Goal: Information Seeking & Learning: Learn about a topic

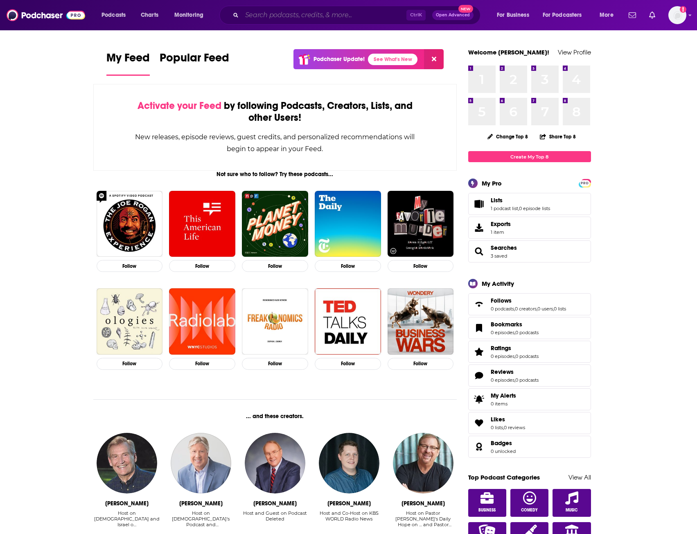
click at [343, 16] on input "Search podcasts, credits, & more..." at bounding box center [324, 15] width 165 height 13
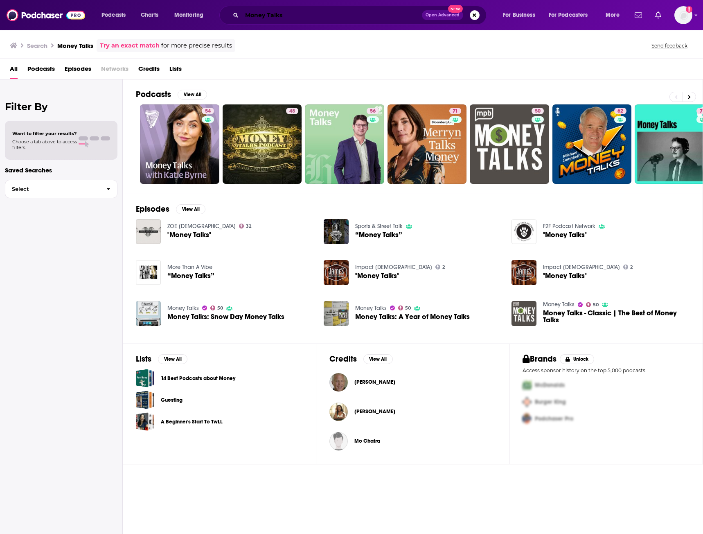
click at [311, 14] on input "Money Talks" at bounding box center [332, 15] width 180 height 13
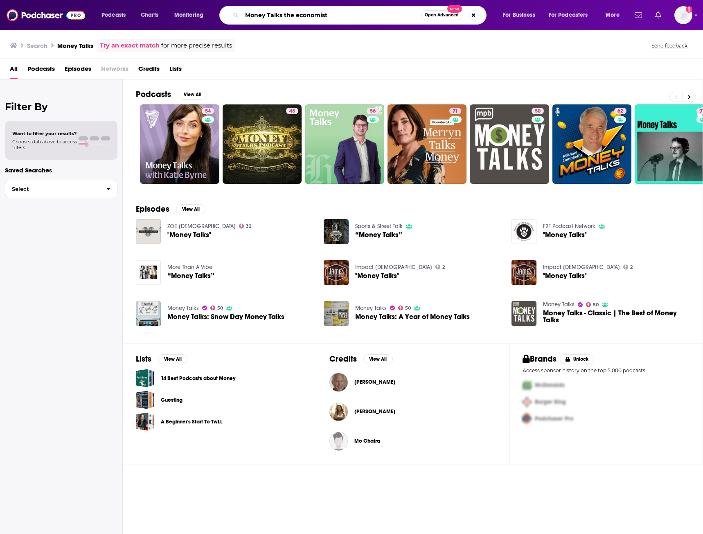
type input "Money Talks the economist"
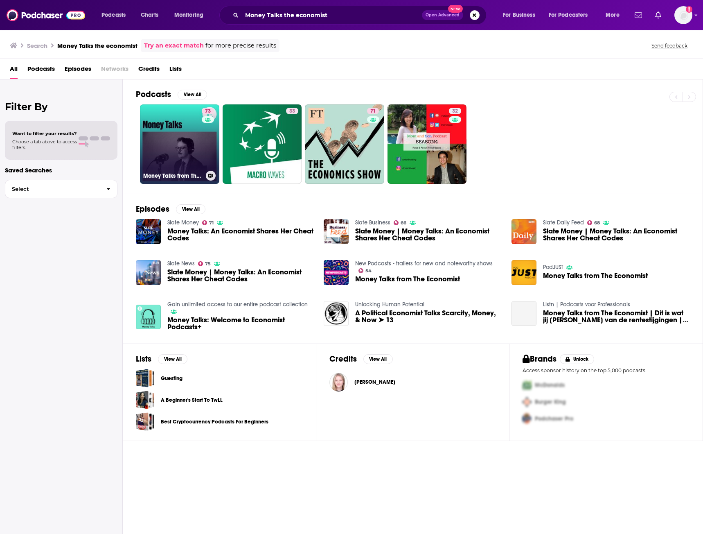
click at [175, 131] on link "73 Money Talks from The Economist" at bounding box center [179, 143] width 79 height 79
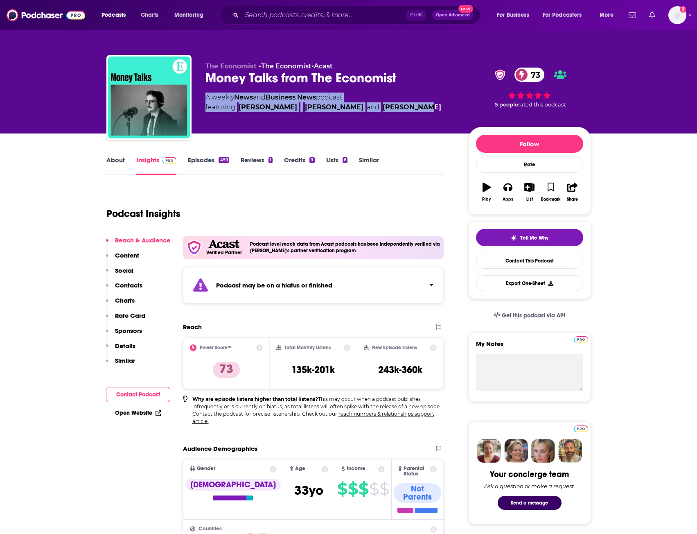
drag, startPoint x: 414, startPoint y: 110, endPoint x: 206, endPoint y: 97, distance: 208.3
click at [206, 97] on div "A weekly News and Business News podcast featuring [PERSON_NAME] , [PERSON_NAME]…" at bounding box center [330, 102] width 250 height 20
copy div "A weekly News and Business News podcast featuring [PERSON_NAME] , [PERSON_NAME]…"
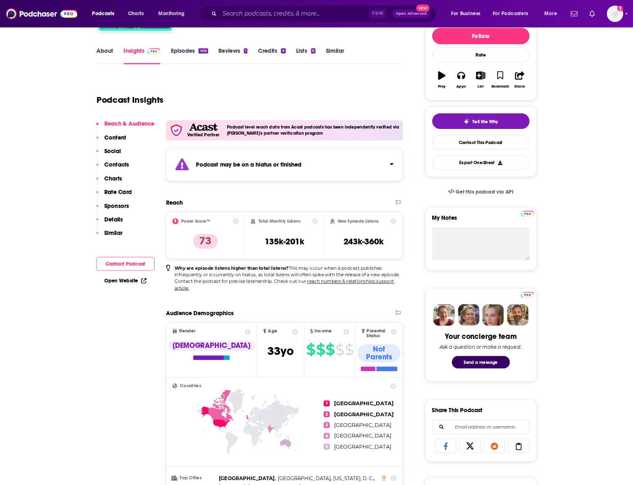
scroll to position [123, 0]
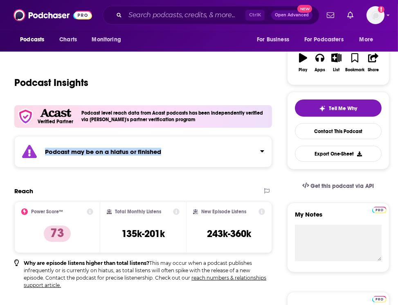
drag, startPoint x: 41, startPoint y: 150, endPoint x: 166, endPoint y: 149, distance: 124.8
click at [165, 149] on div "Podcast may be on a hiatus or finished" at bounding box center [143, 152] width 258 height 32
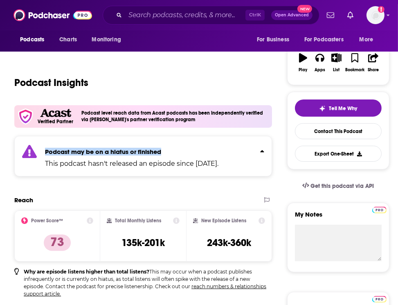
copy strong "Podcast may be on a hiatus or finished"
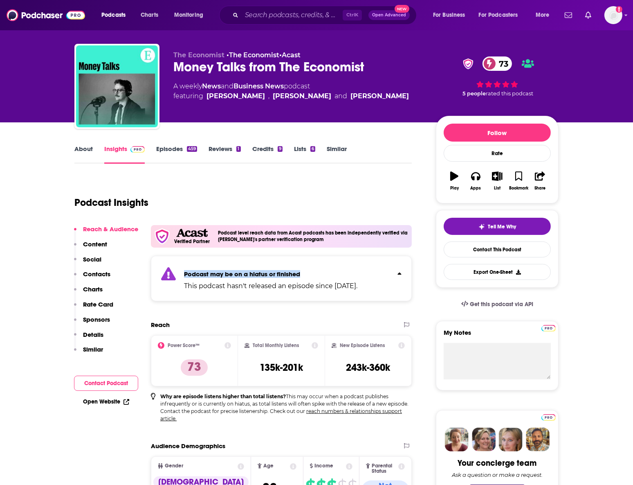
scroll to position [0, 0]
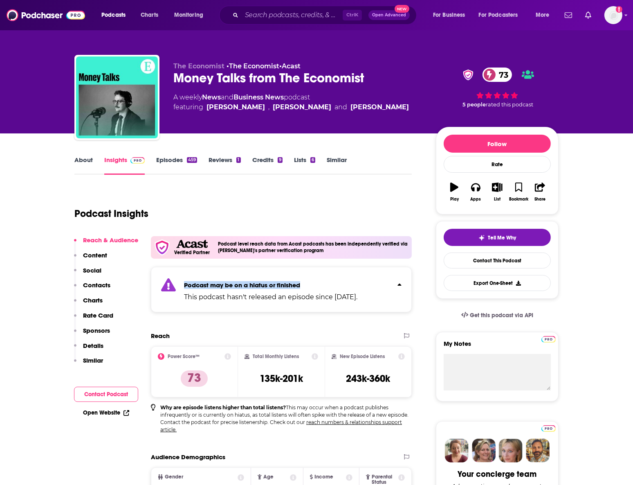
click at [94, 255] on p "Content" at bounding box center [95, 255] width 24 height 8
